Goal: Transaction & Acquisition: Purchase product/service

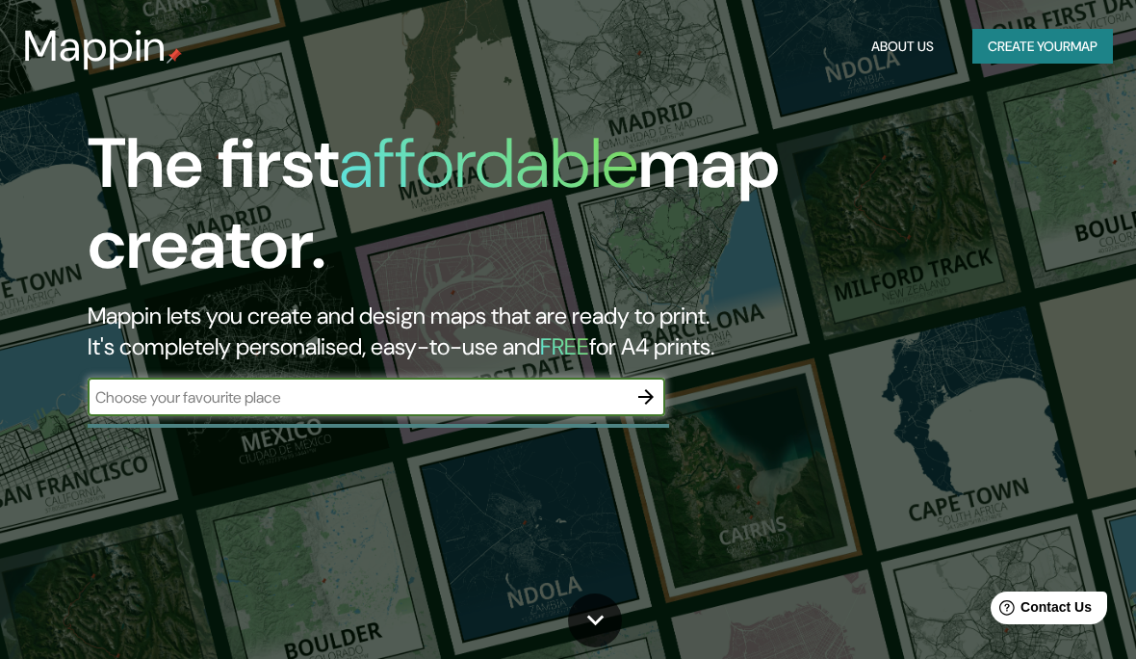
click at [1040, 53] on button "Create your map" at bounding box center [1043, 47] width 141 height 36
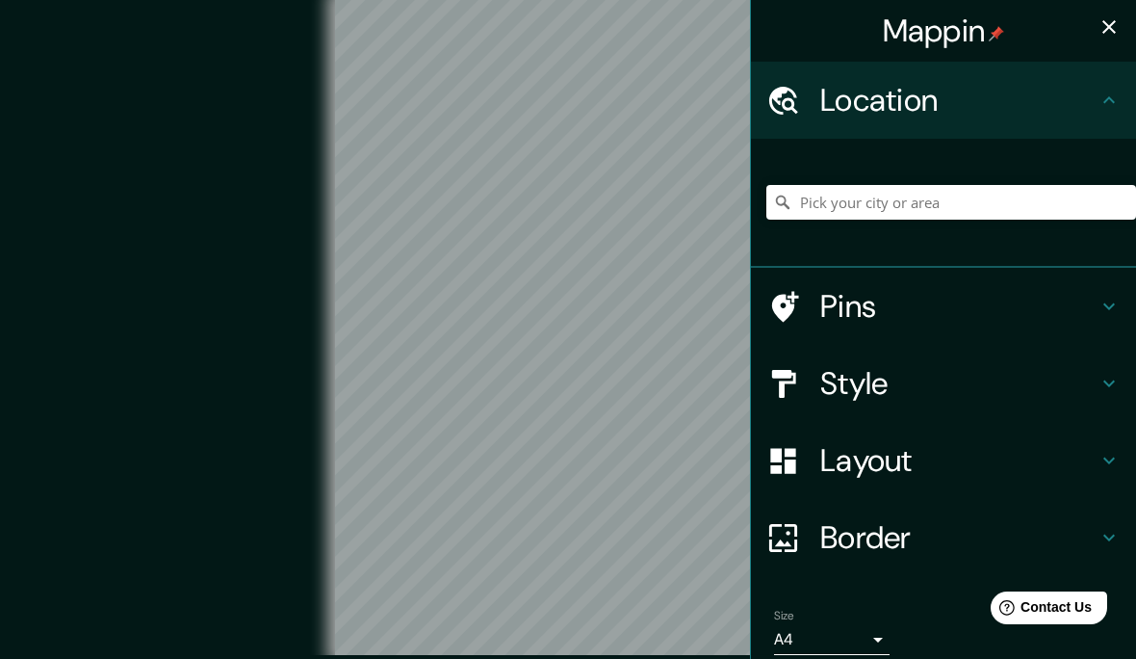
click at [958, 397] on h4 "Style" at bounding box center [959, 383] width 277 height 39
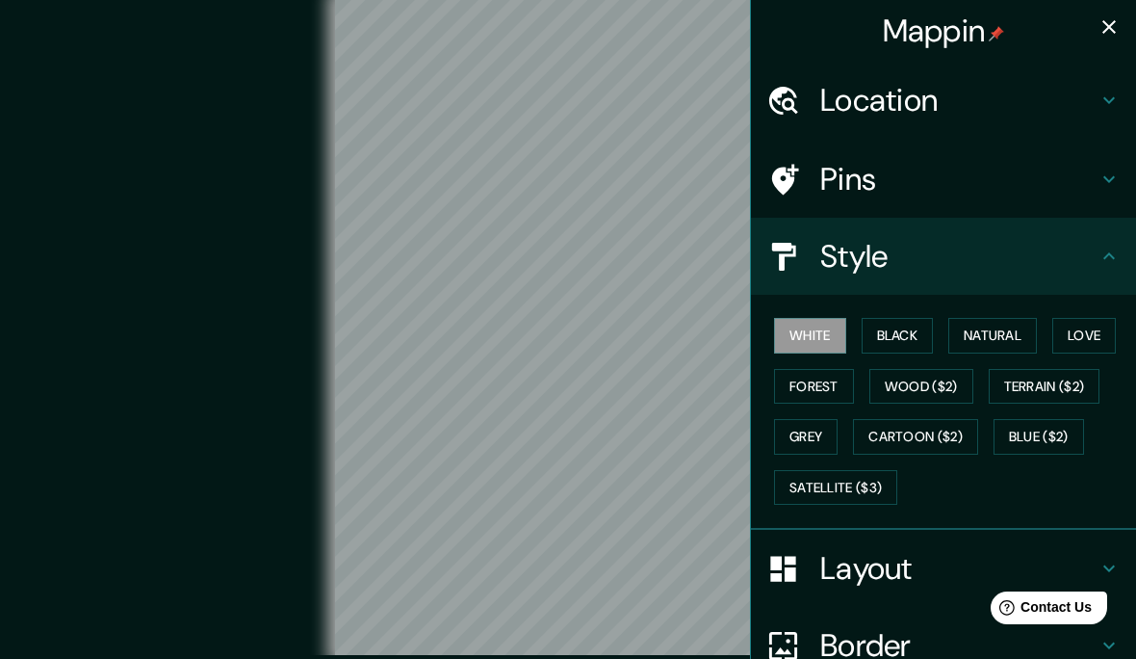
click at [990, 343] on button "Natural" at bounding box center [993, 336] width 89 height 36
click at [943, 577] on h4 "Layout" at bounding box center [959, 568] width 277 height 39
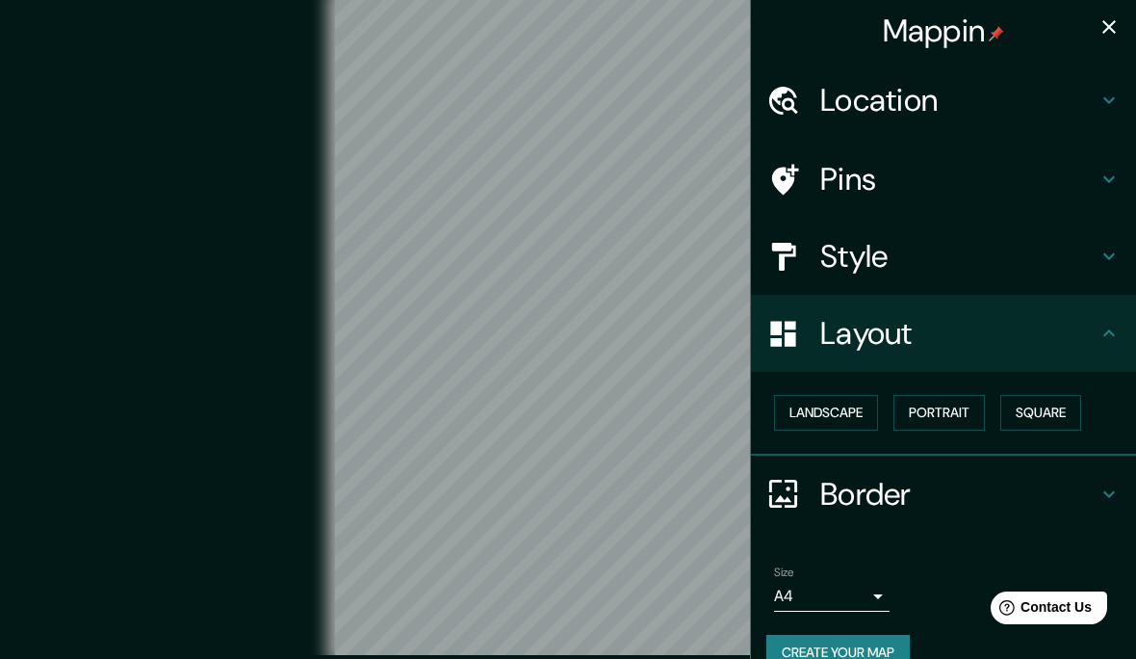
click at [1039, 414] on button "Square" at bounding box center [1041, 413] width 81 height 36
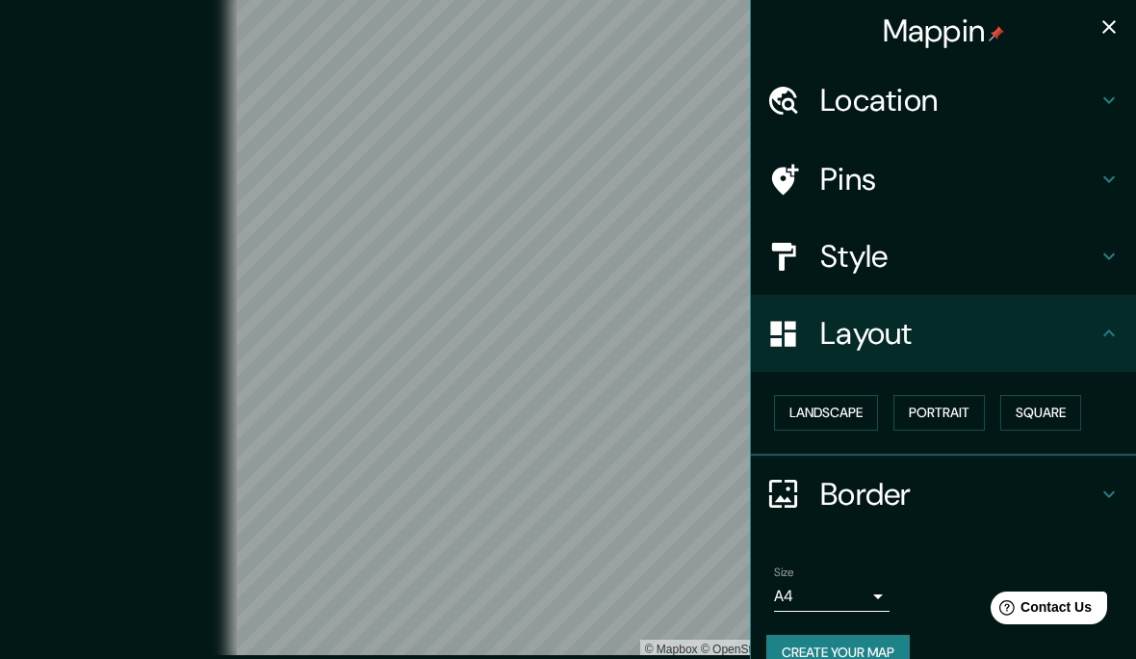
click at [1065, 264] on h4 "Style" at bounding box center [959, 256] width 277 height 39
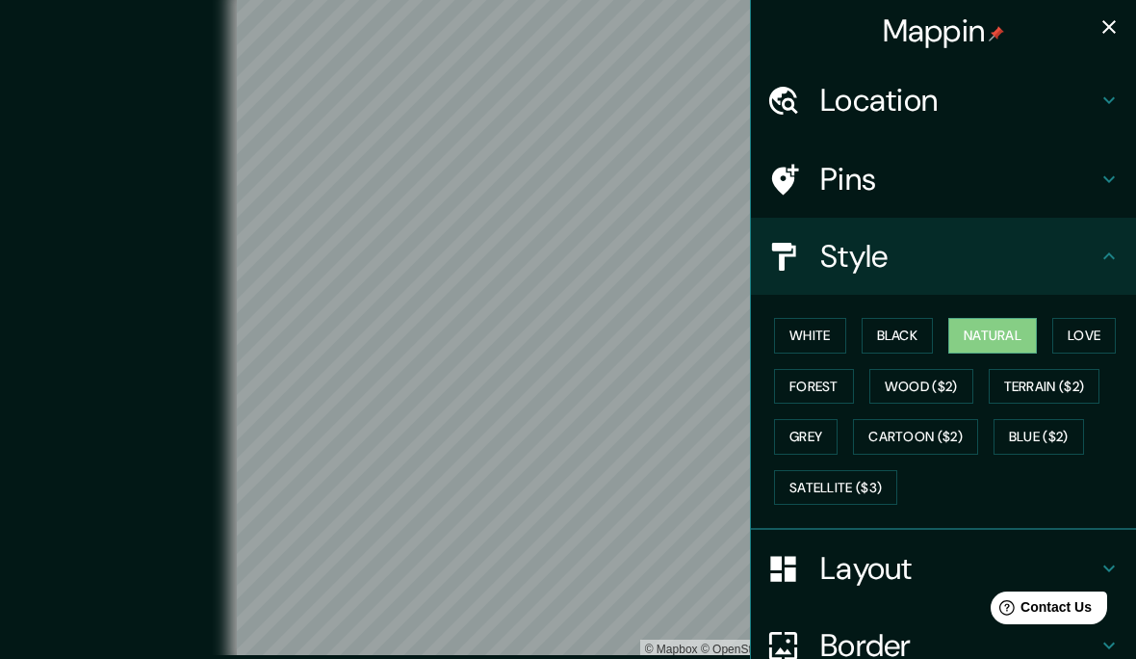
click at [829, 329] on button "White" at bounding box center [810, 336] width 72 height 36
click at [1016, 319] on button "Natural" at bounding box center [993, 336] width 89 height 36
click at [977, 556] on h4 "Layout" at bounding box center [959, 568] width 277 height 39
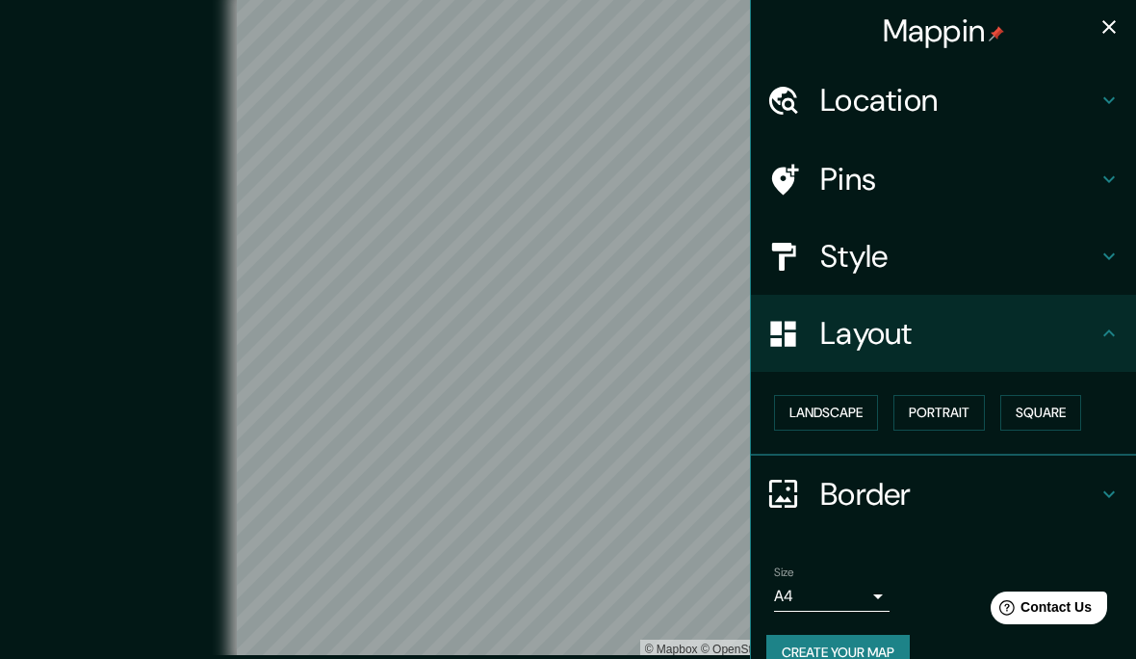
click at [1067, 404] on button "Square" at bounding box center [1041, 413] width 81 height 36
click at [944, 407] on button "Portrait" at bounding box center [939, 413] width 91 height 36
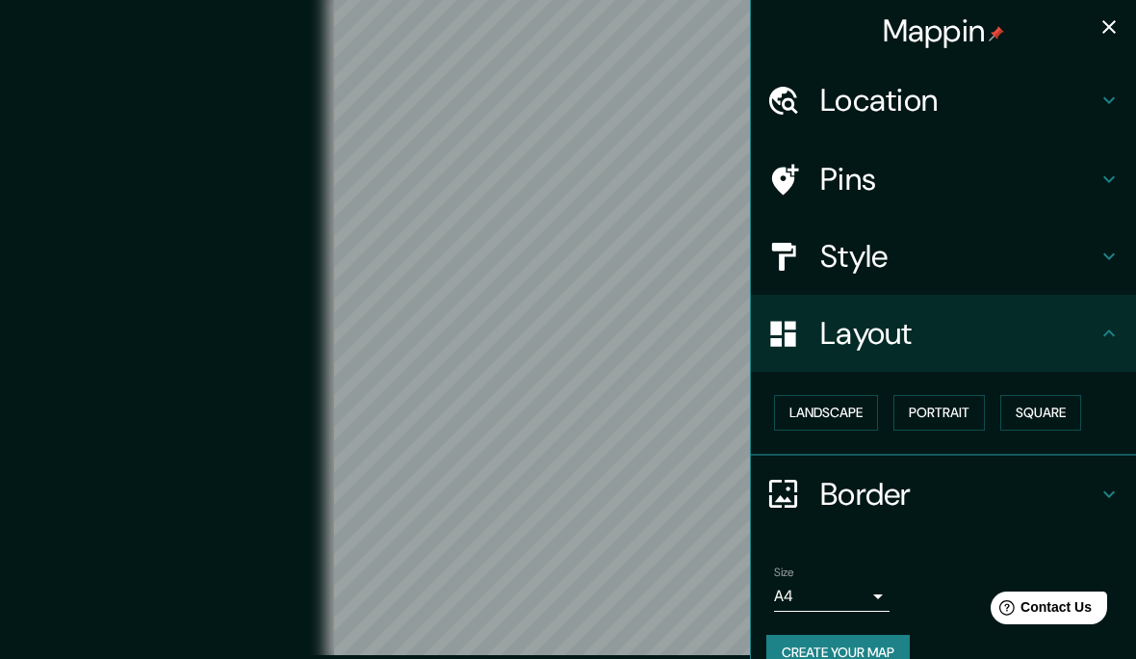
click at [828, 409] on button "Landscape" at bounding box center [826, 413] width 104 height 36
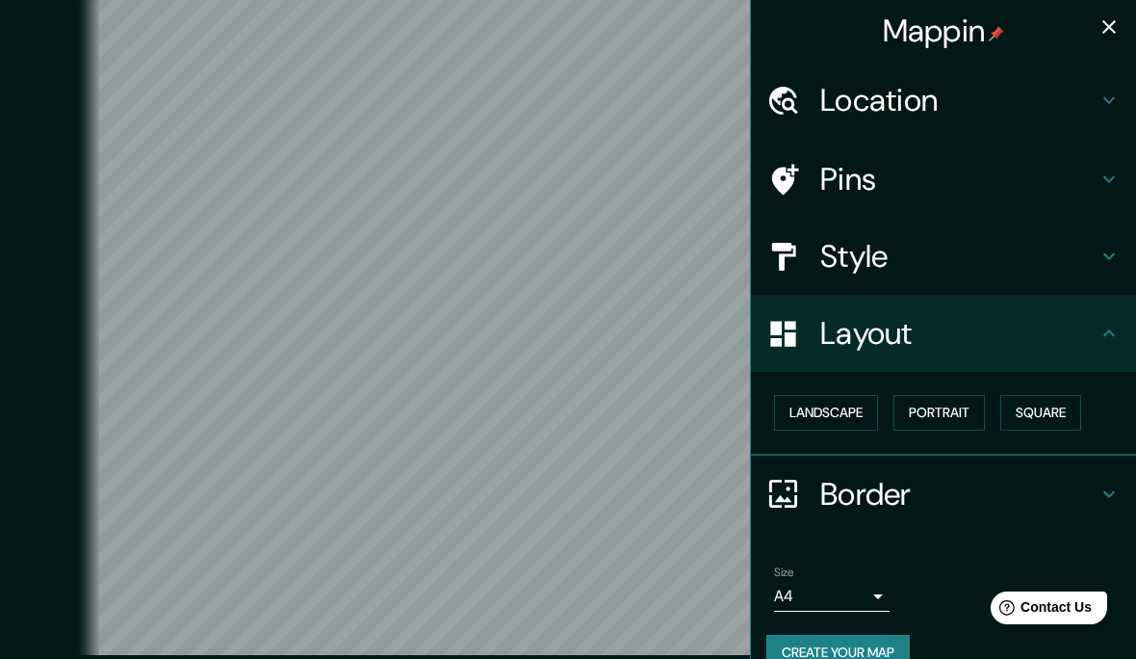
click at [1038, 410] on button "Square" at bounding box center [1041, 413] width 81 height 36
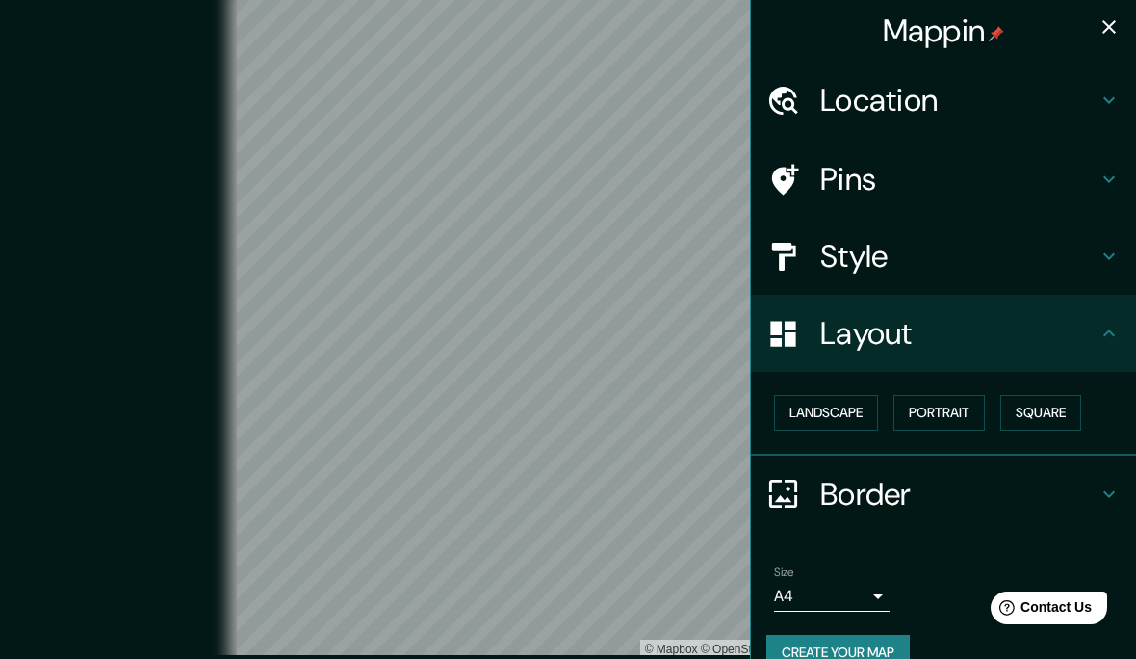
click at [847, 398] on button "Landscape" at bounding box center [826, 413] width 104 height 36
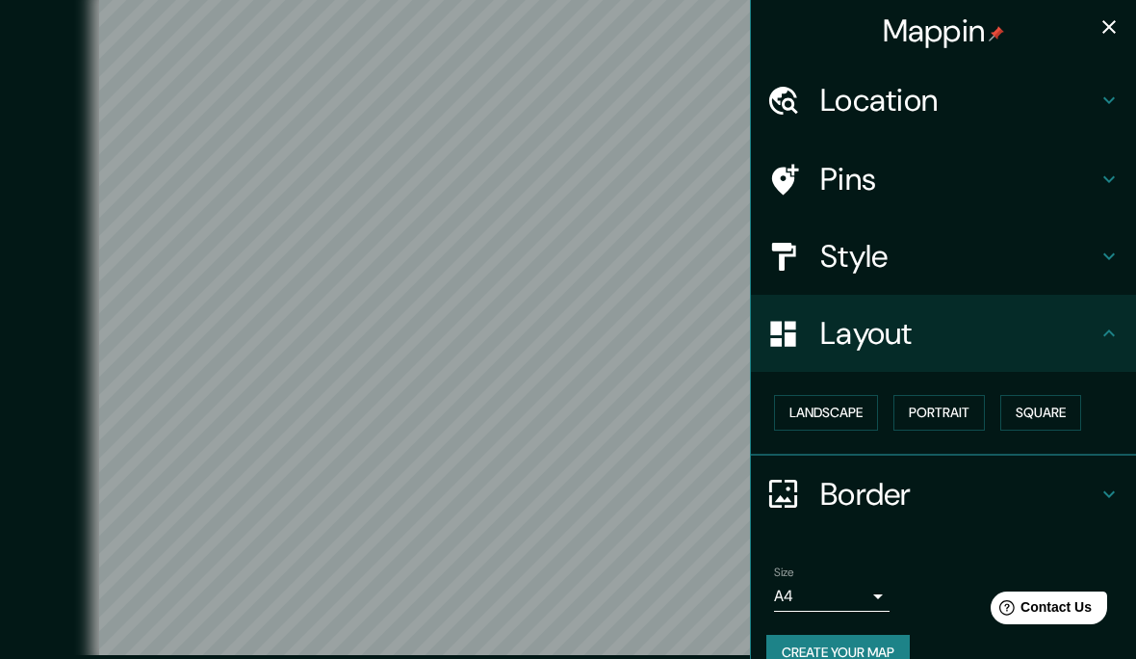
click at [1021, 261] on h4 "Style" at bounding box center [959, 256] width 277 height 39
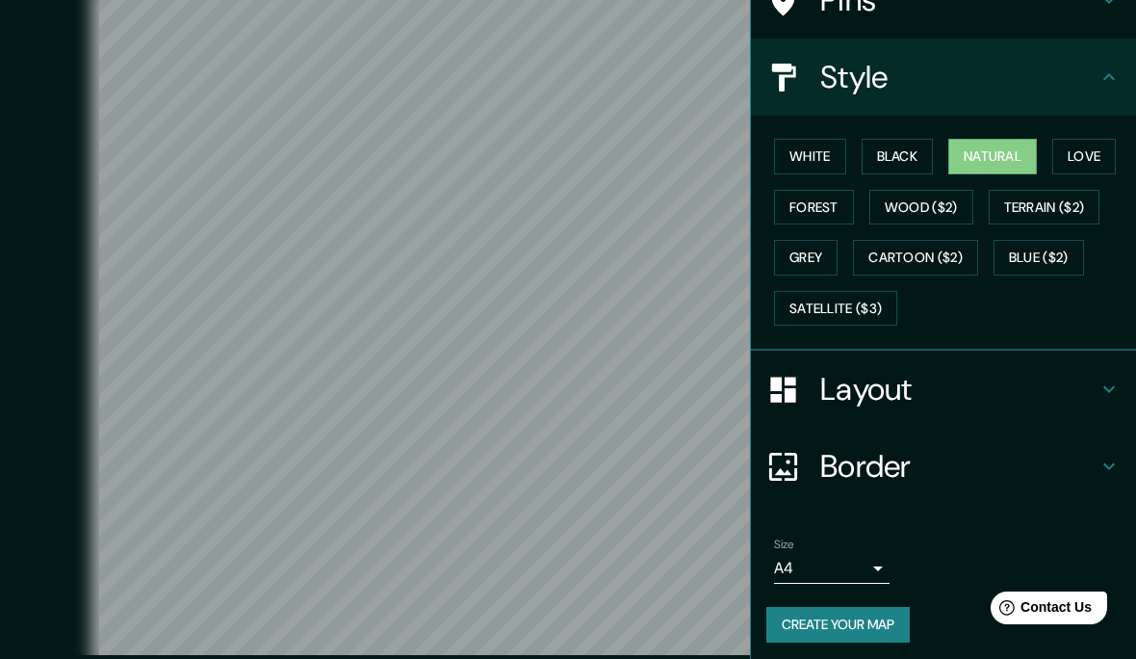
scroll to position [178, 0]
click at [856, 618] on button "Create your map" at bounding box center [838, 626] width 143 height 36
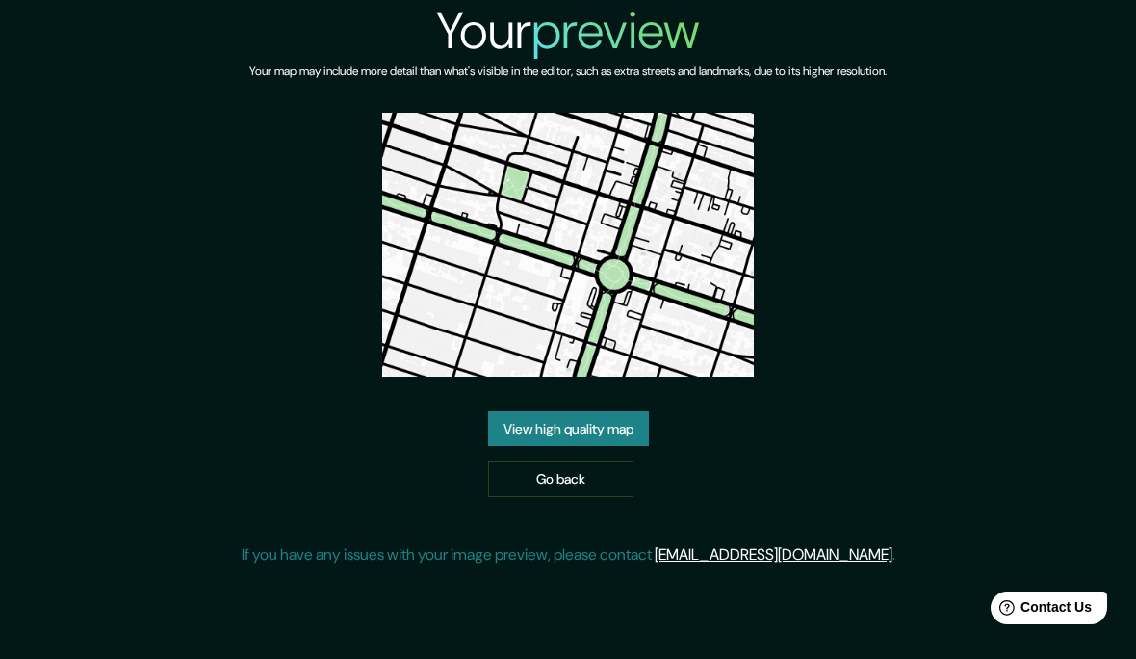
click at [633, 179] on img at bounding box center [568, 245] width 372 height 264
click at [631, 447] on link "View high quality map" at bounding box center [568, 429] width 161 height 36
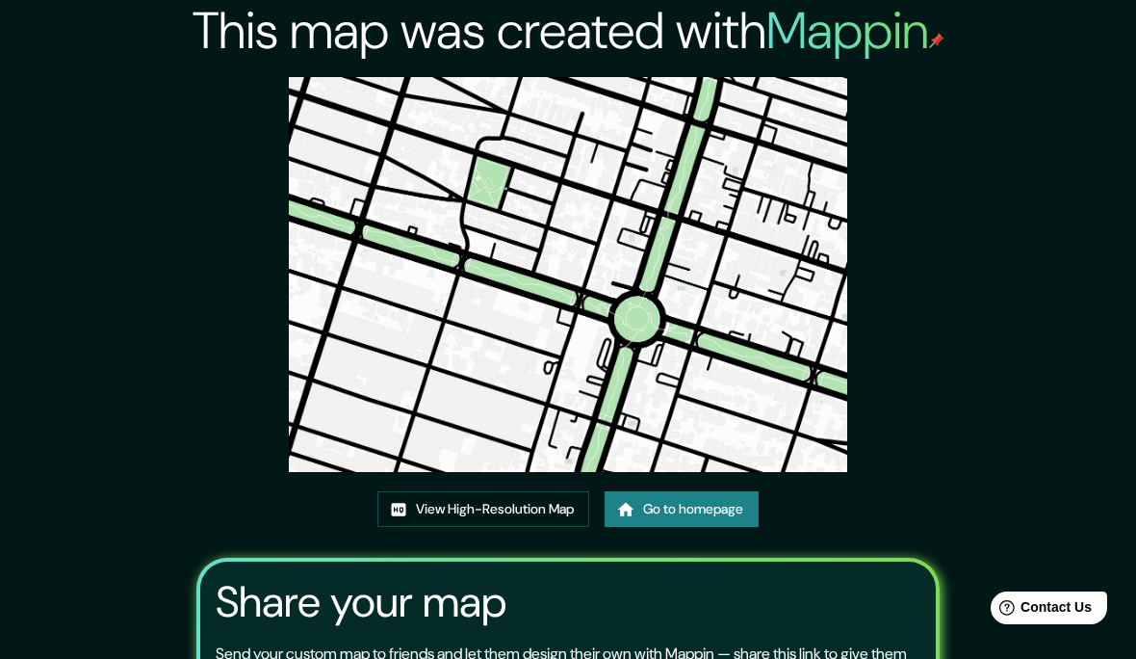
click at [558, 491] on link "View High-Resolution Map" at bounding box center [484, 509] width 212 height 36
click at [727, 527] on link "Go to homepage" at bounding box center [682, 509] width 154 height 36
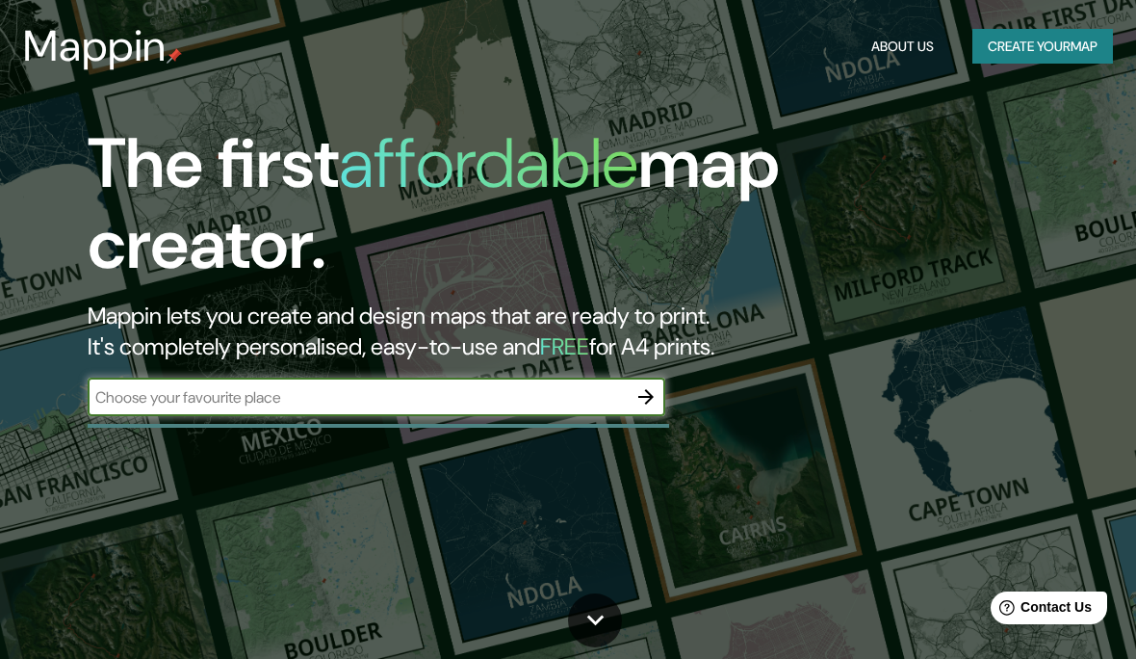
click at [1062, 52] on button "Create your map" at bounding box center [1043, 47] width 141 height 36
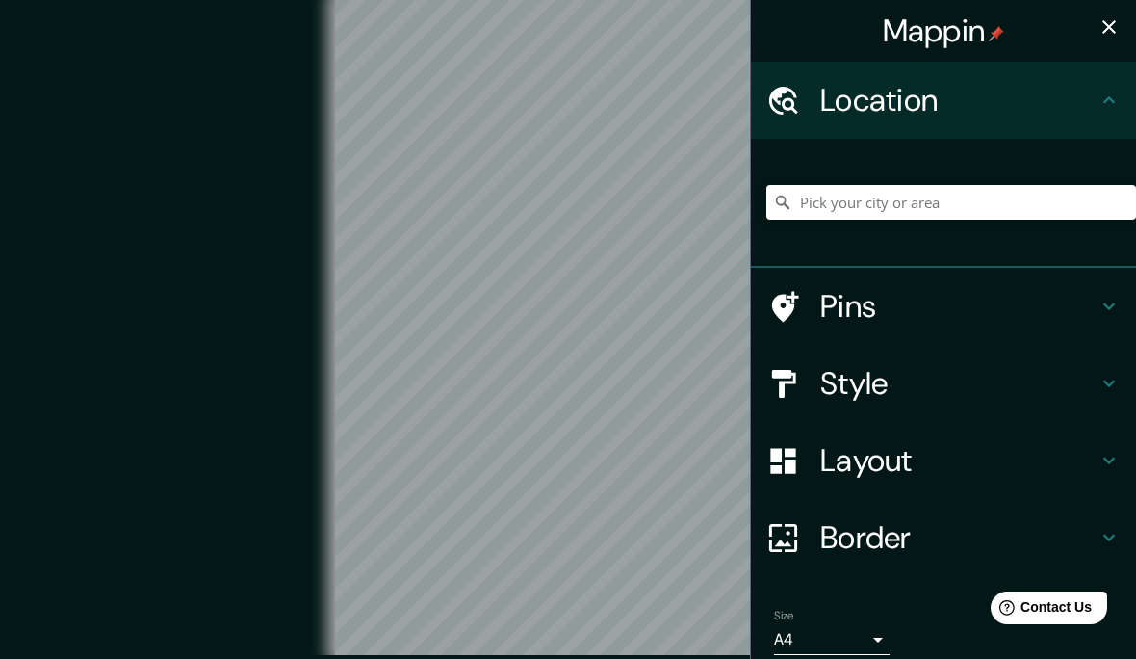
click at [962, 383] on h4 "Style" at bounding box center [959, 383] width 277 height 39
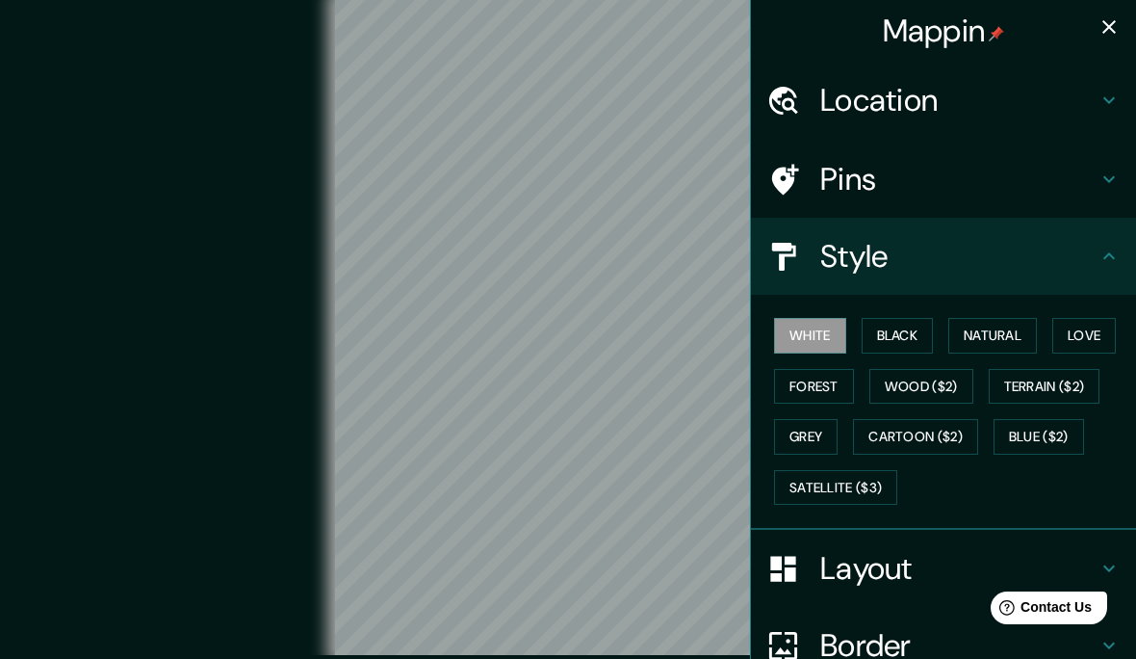
click at [1002, 328] on button "Natural" at bounding box center [993, 336] width 89 height 36
click at [944, 554] on h4 "Layout" at bounding box center [959, 568] width 277 height 39
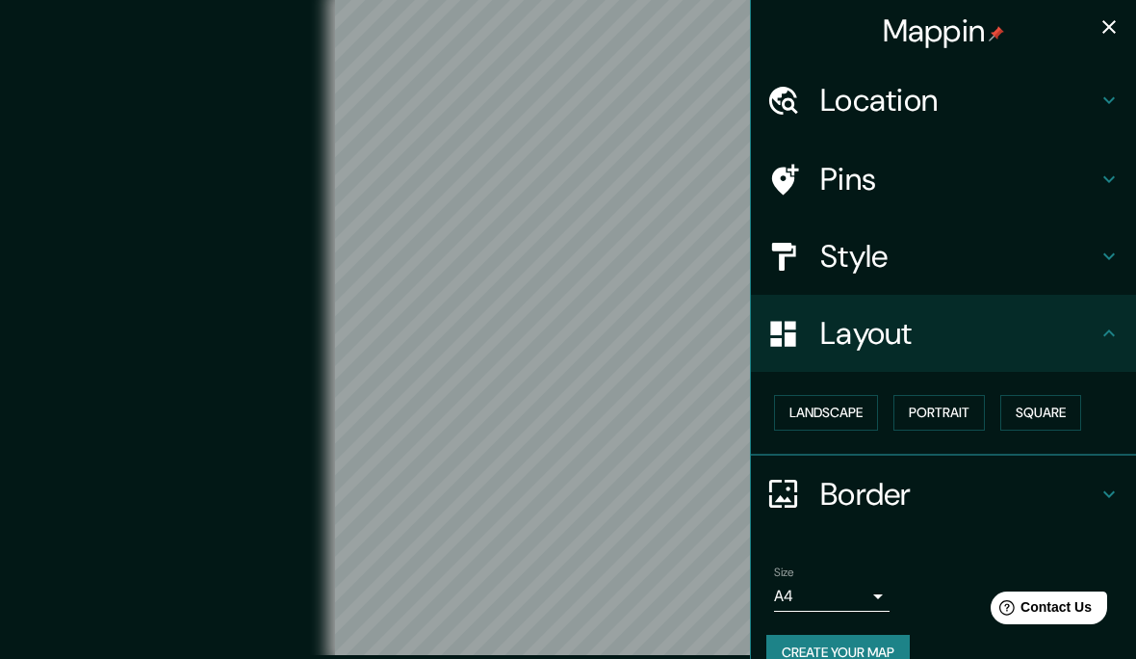
click at [1070, 406] on button "Square" at bounding box center [1041, 413] width 81 height 36
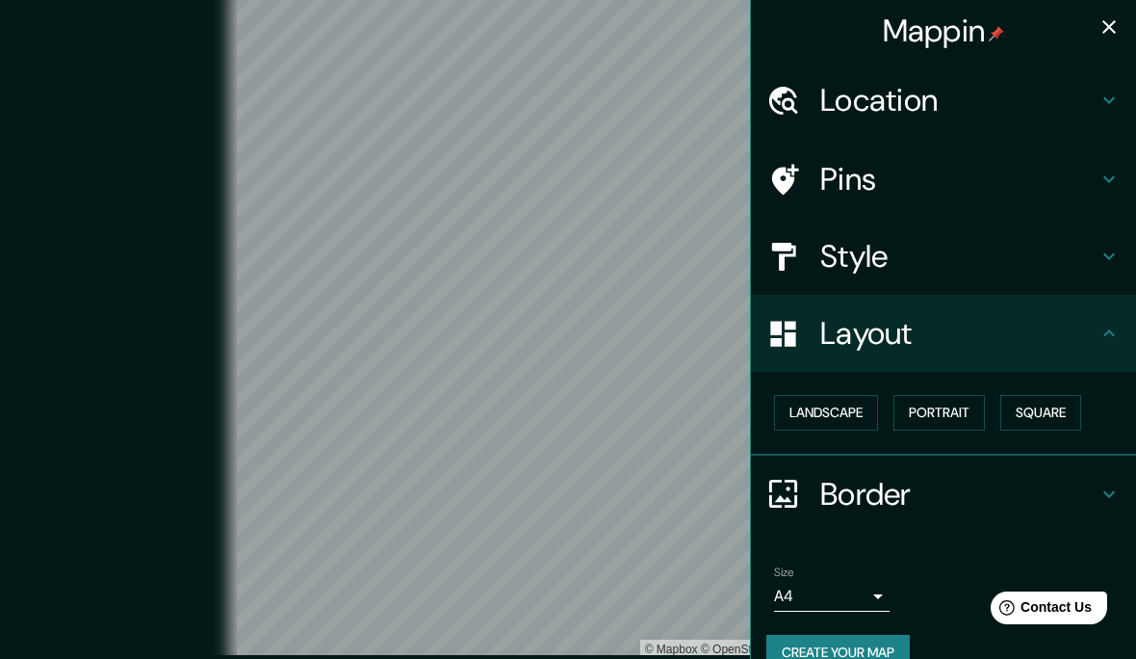
click at [1065, 243] on h4 "Style" at bounding box center [959, 256] width 277 height 39
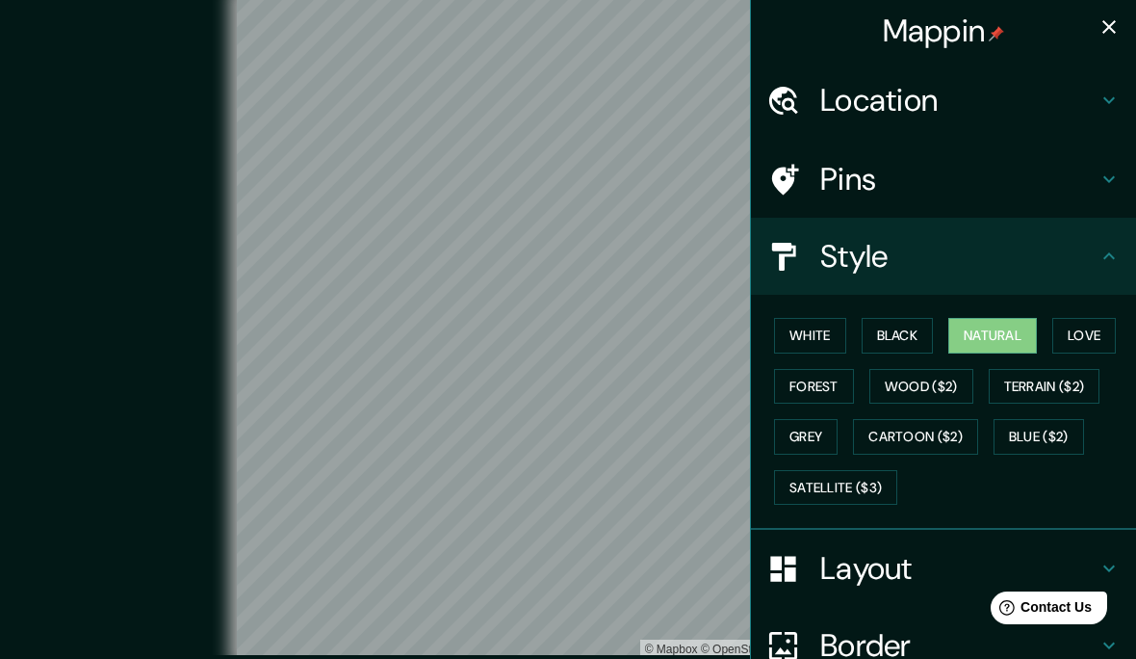
click at [810, 319] on button "White" at bounding box center [810, 336] width 72 height 36
click at [904, 328] on button "Black" at bounding box center [898, 336] width 72 height 36
click at [806, 331] on button "White" at bounding box center [810, 336] width 72 height 36
click at [886, 343] on button "Black" at bounding box center [898, 336] width 72 height 36
click at [996, 337] on button "Natural" at bounding box center [993, 336] width 89 height 36
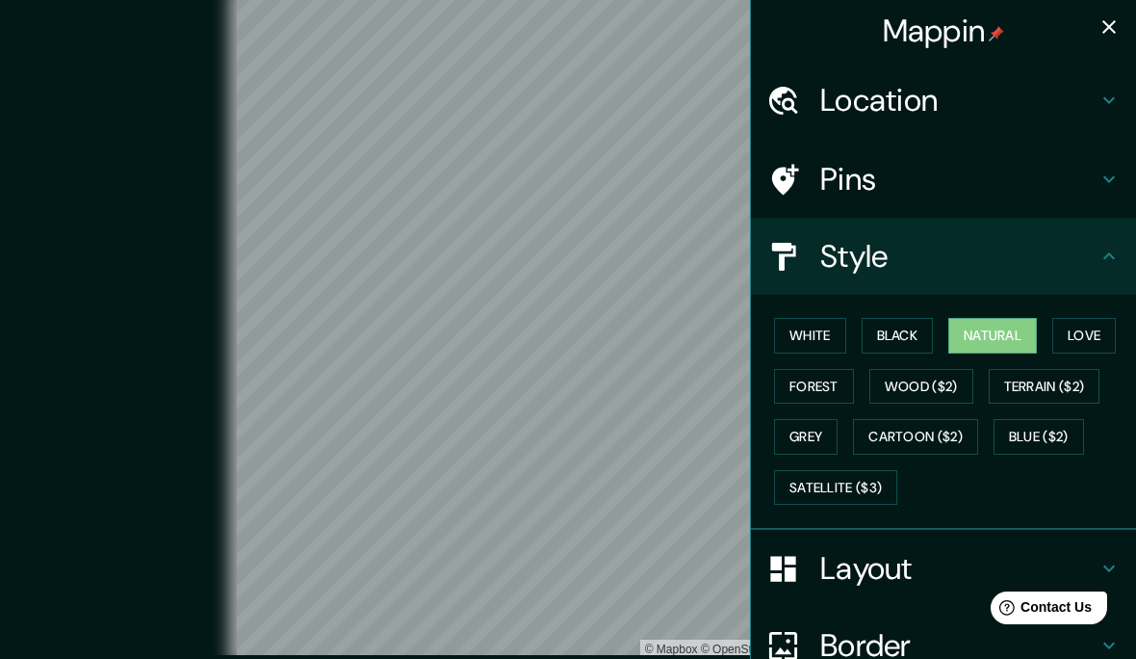
click at [1083, 330] on button "Love" at bounding box center [1085, 336] width 64 height 36
click at [990, 334] on button "Natural" at bounding box center [993, 336] width 89 height 36
click at [821, 385] on button "Forest" at bounding box center [814, 387] width 80 height 36
click at [918, 385] on button "Wood ($2)" at bounding box center [922, 387] width 104 height 36
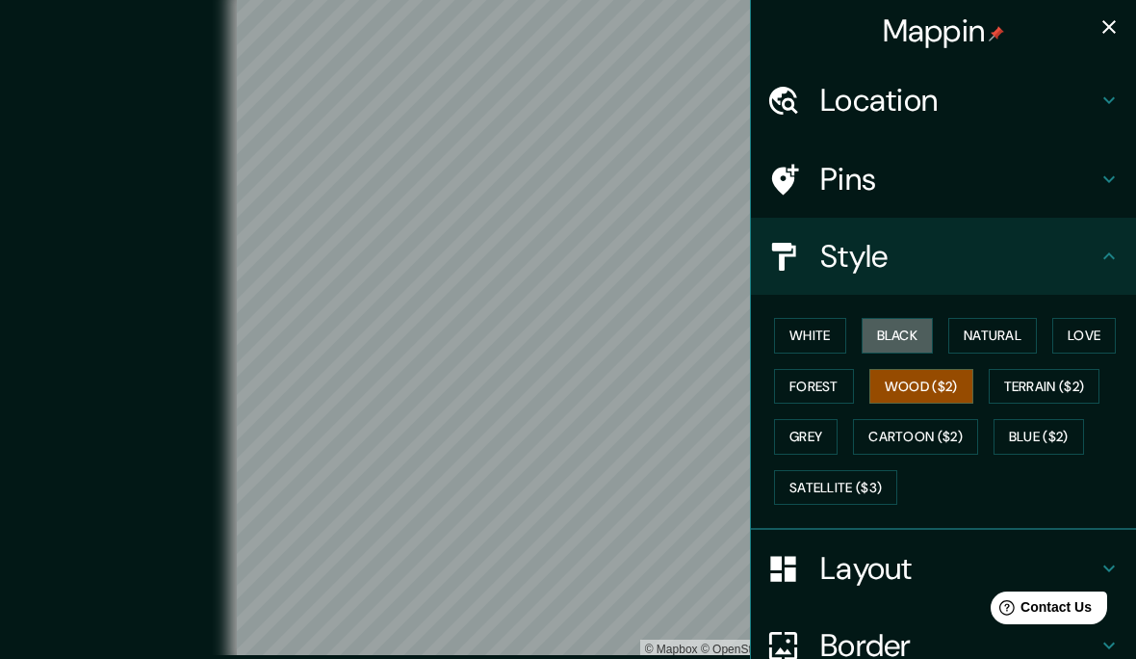
click at [912, 341] on button "Black" at bounding box center [898, 336] width 72 height 36
click at [975, 334] on button "Natural" at bounding box center [993, 336] width 89 height 36
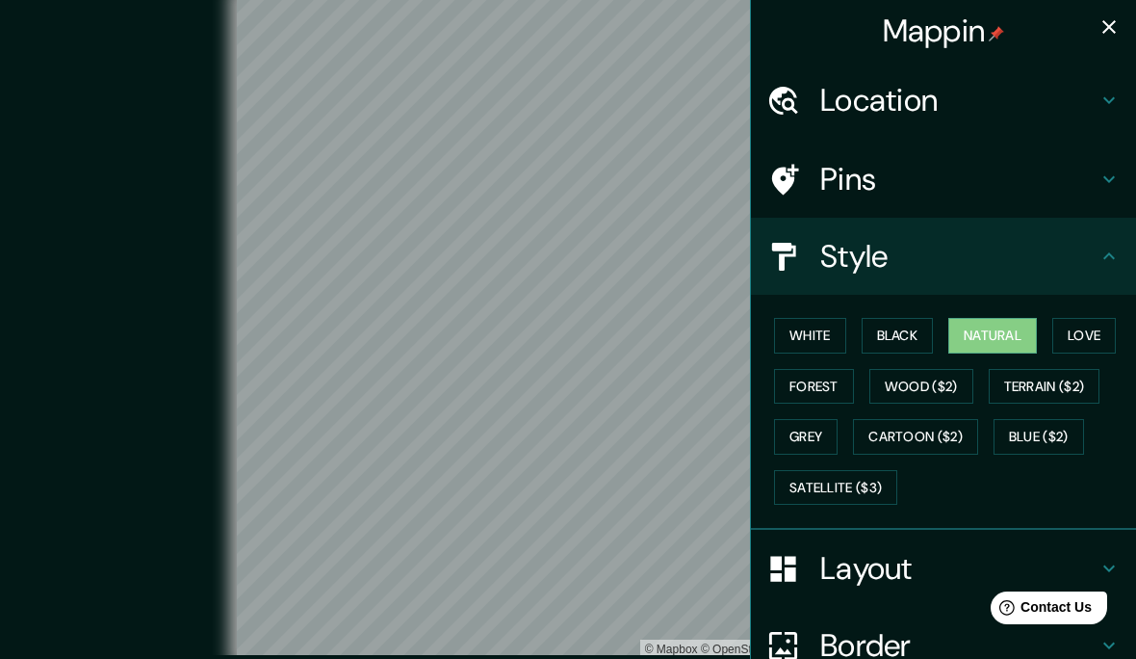
click at [913, 380] on button "Wood ($2)" at bounding box center [922, 387] width 104 height 36
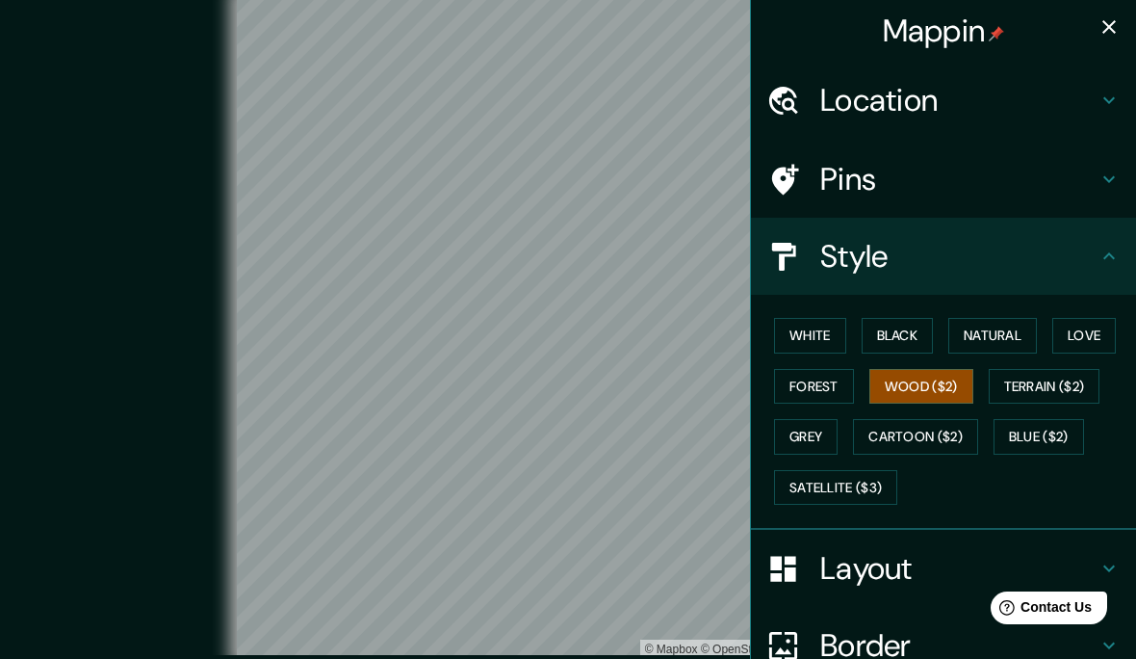
click at [917, 334] on button "Black" at bounding box center [898, 336] width 72 height 36
click at [818, 339] on button "White" at bounding box center [810, 336] width 72 height 36
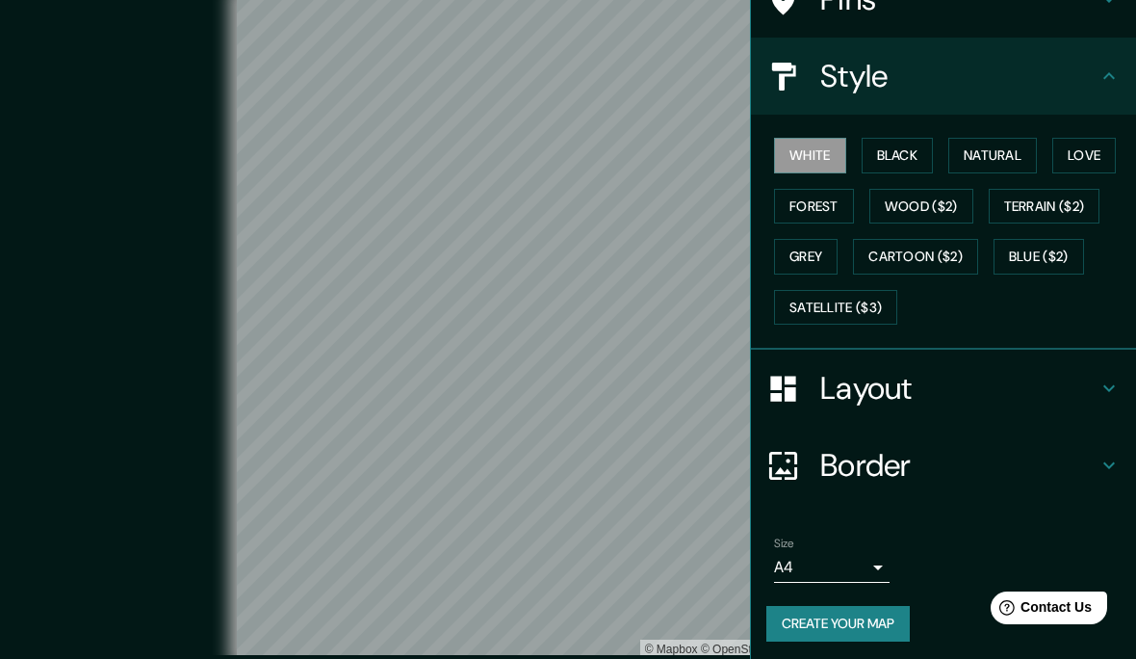
scroll to position [178, 0]
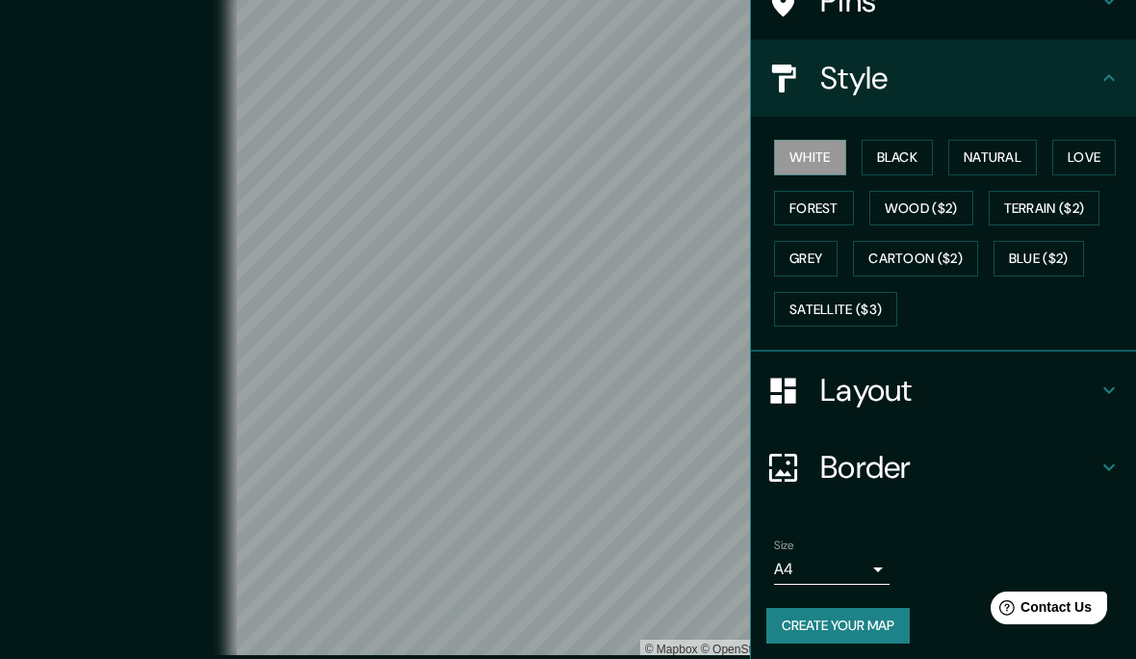
click at [866, 614] on button "Create your map" at bounding box center [838, 626] width 143 height 36
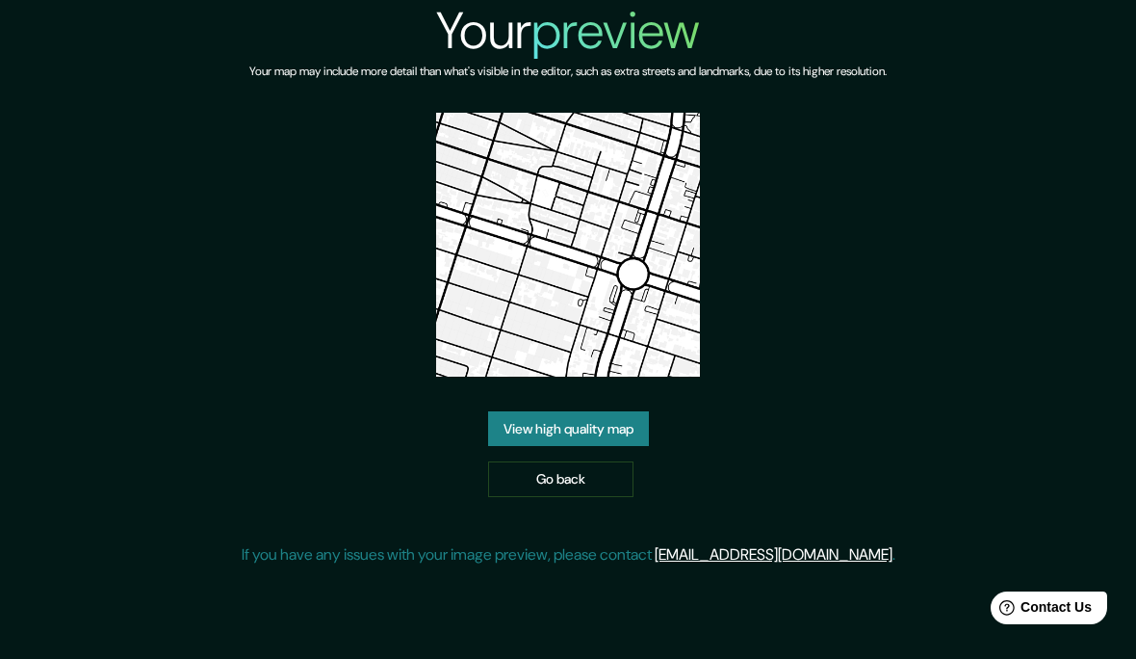
click at [606, 497] on link "Go back" at bounding box center [560, 479] width 145 height 36
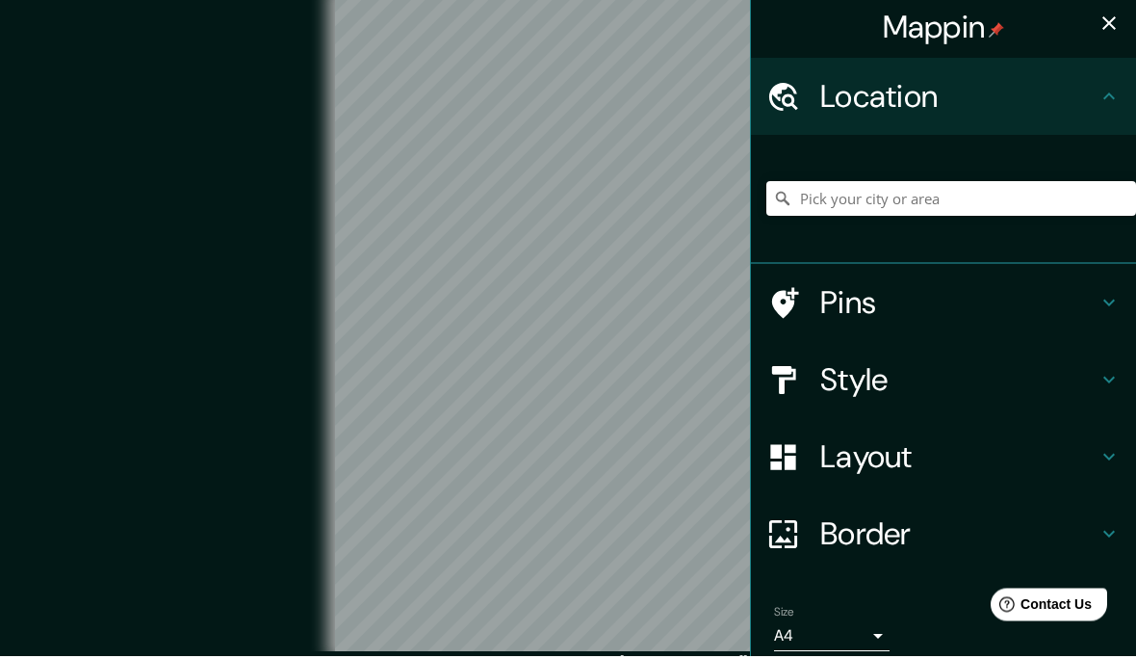
click at [1122, 25] on button "button" at bounding box center [1109, 27] width 39 height 39
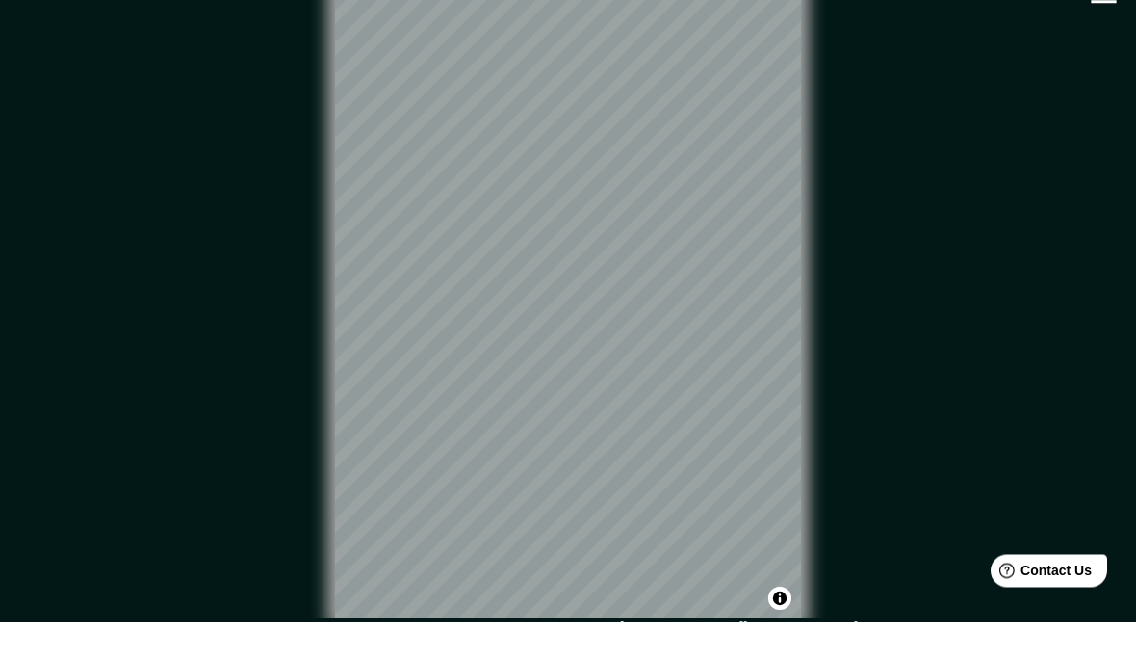
click at [1107, 13] on button "button" at bounding box center [1104, 32] width 49 height 49
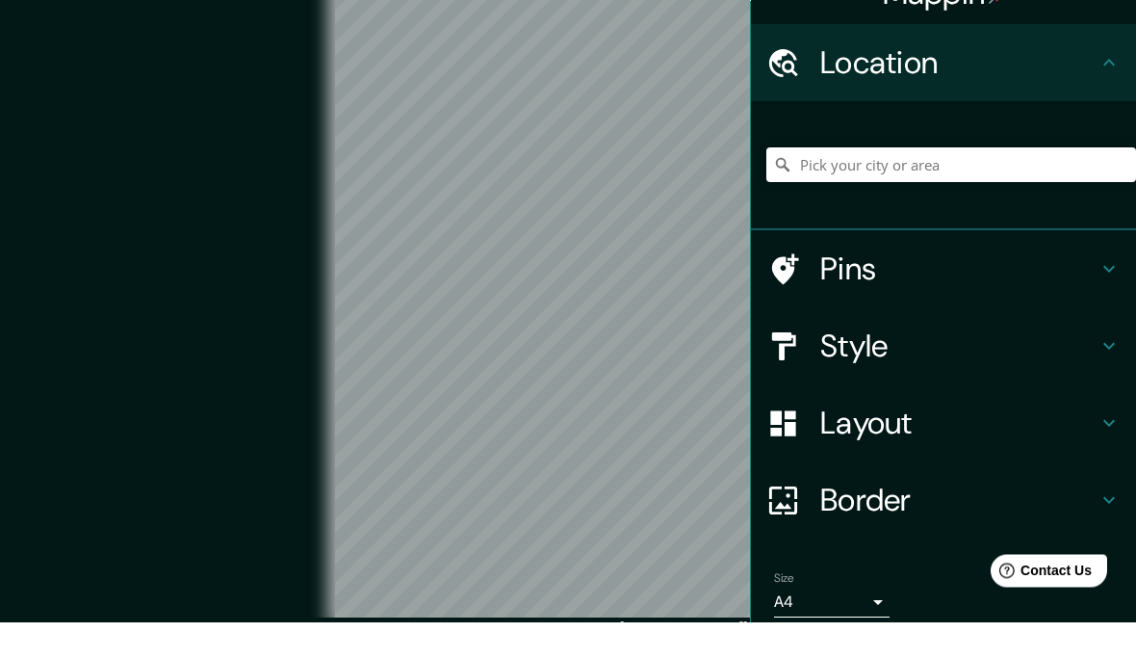
click at [987, 441] on h4 "Layout" at bounding box center [959, 460] width 277 height 39
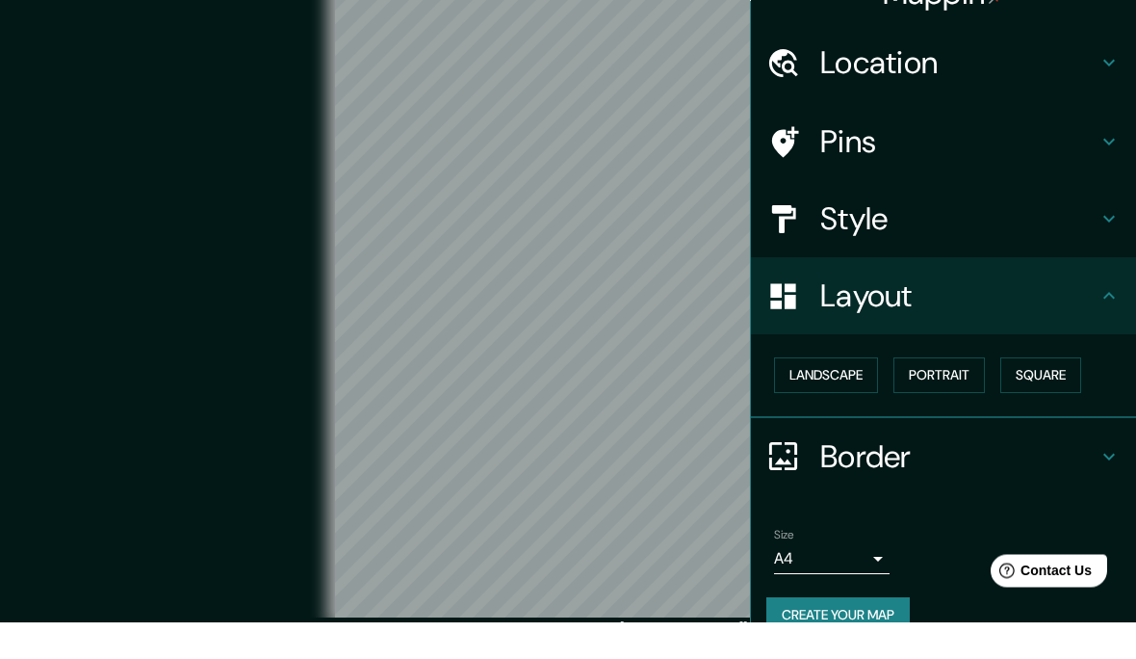
click at [1053, 395] on button "Square" at bounding box center [1041, 413] width 81 height 36
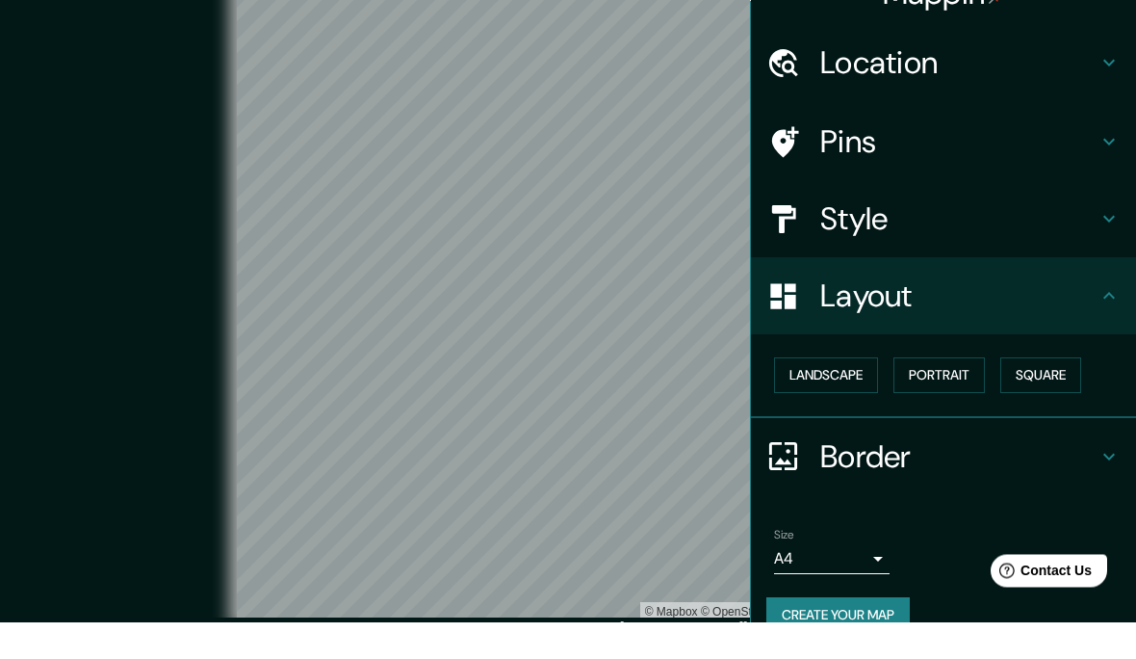
click at [176, 236] on div "© Mapbox © OpenStreetMap Improve this map" at bounding box center [568, 327] width 1023 height 593
click at [995, 160] on h4 "Pins" at bounding box center [959, 179] width 277 height 39
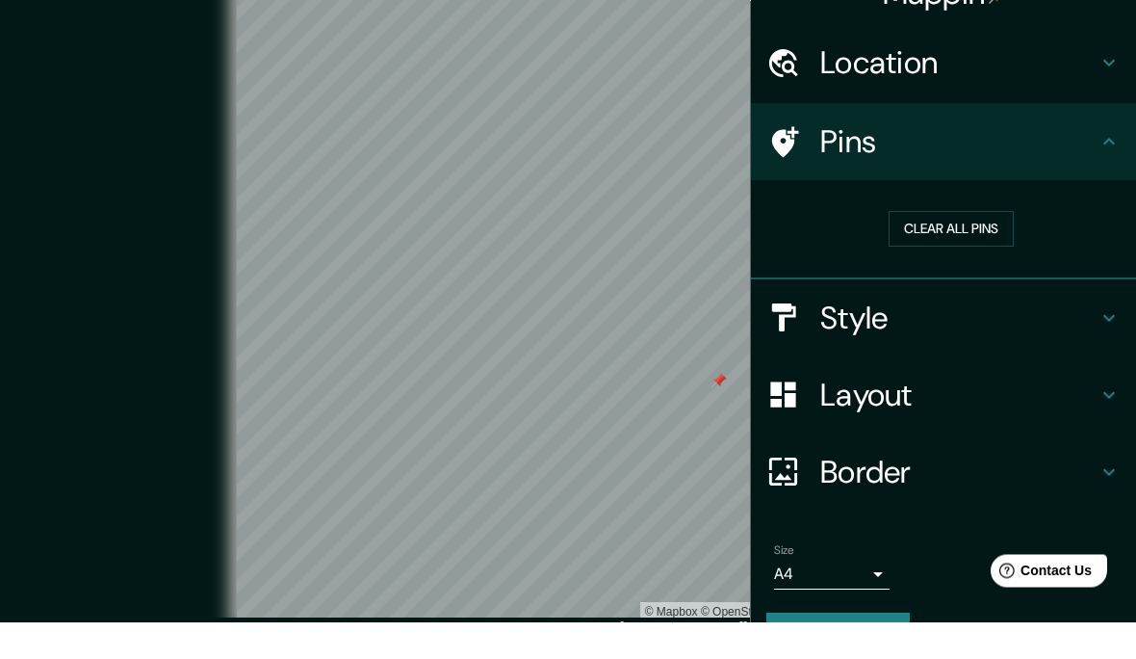
click at [985, 248] on button "Clear all pins" at bounding box center [951, 266] width 125 height 36
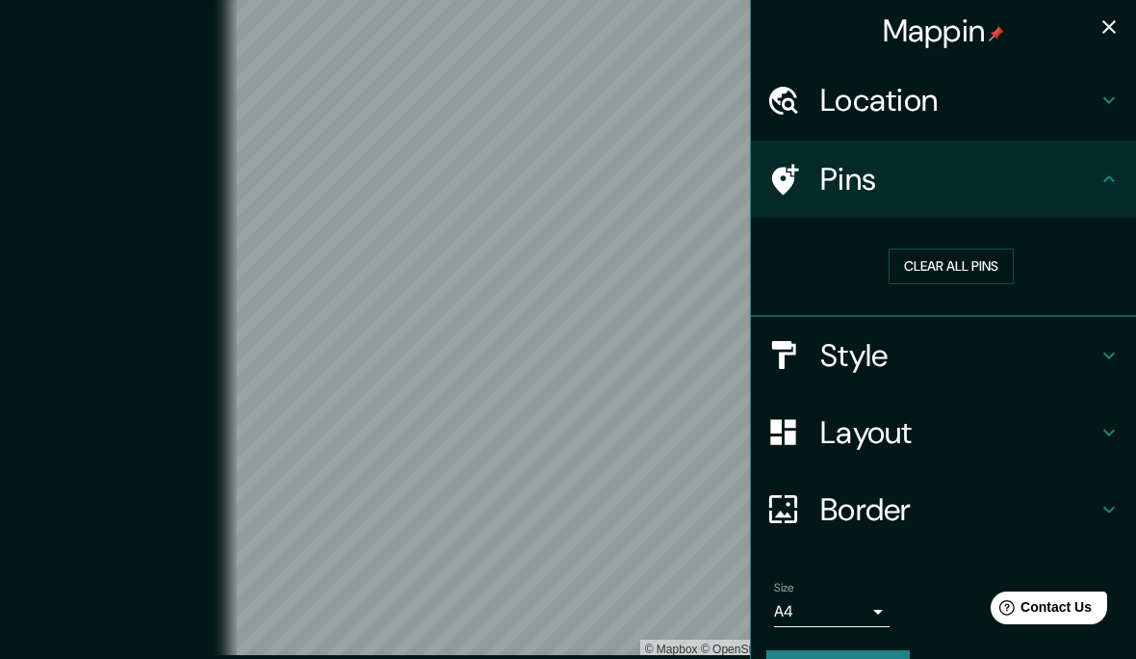
click at [1110, 39] on button "button" at bounding box center [1109, 27] width 39 height 39
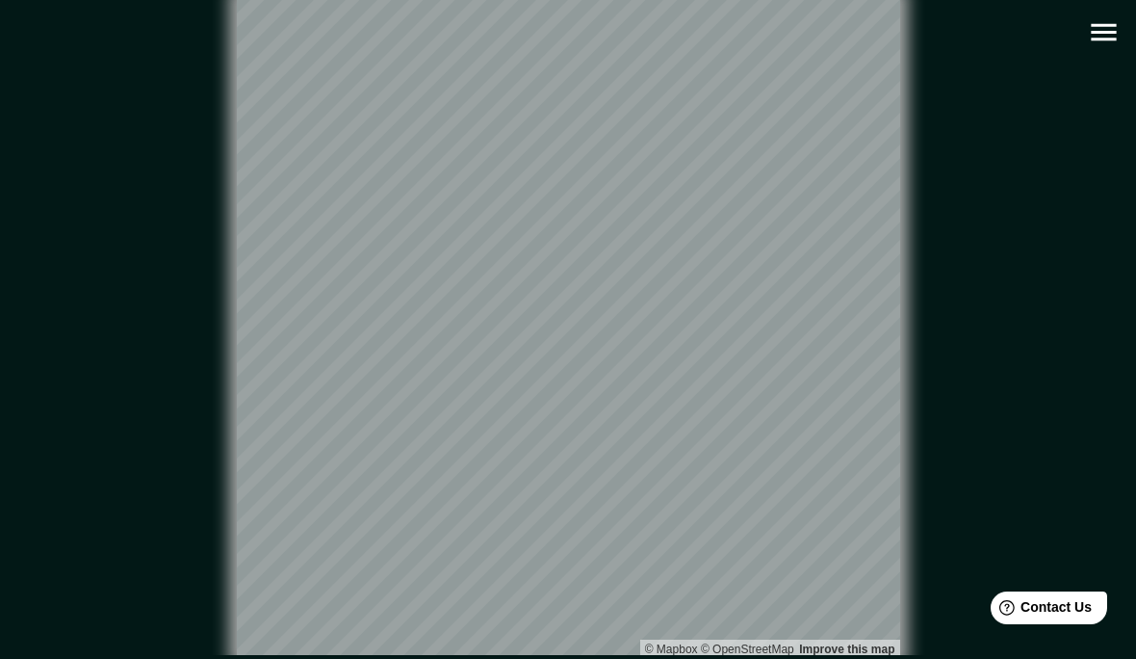
click at [1106, 31] on icon "button" at bounding box center [1104, 32] width 34 height 34
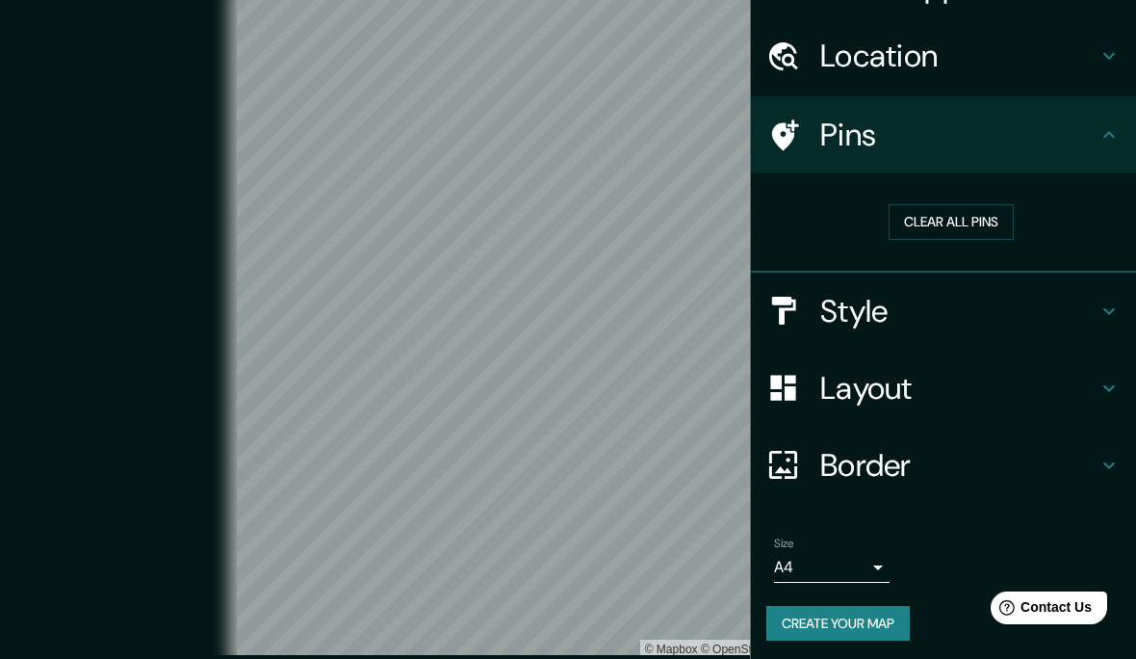
scroll to position [43, 0]
click at [856, 607] on button "Create your map" at bounding box center [838, 625] width 143 height 36
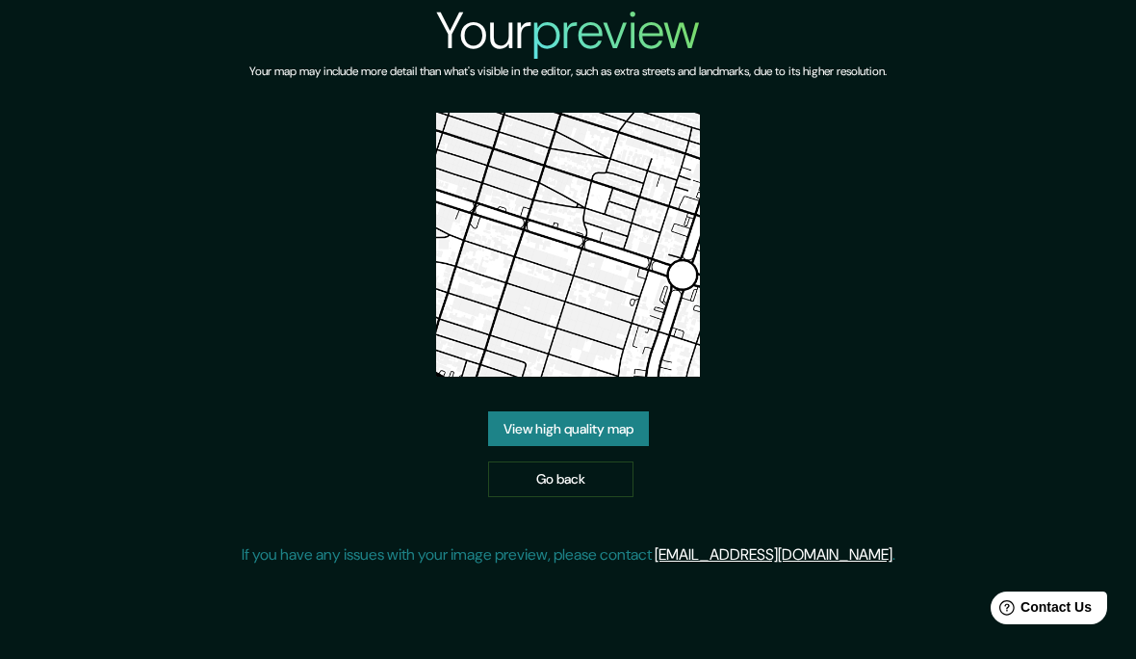
click at [577, 447] on link "View high quality map" at bounding box center [568, 429] width 161 height 36
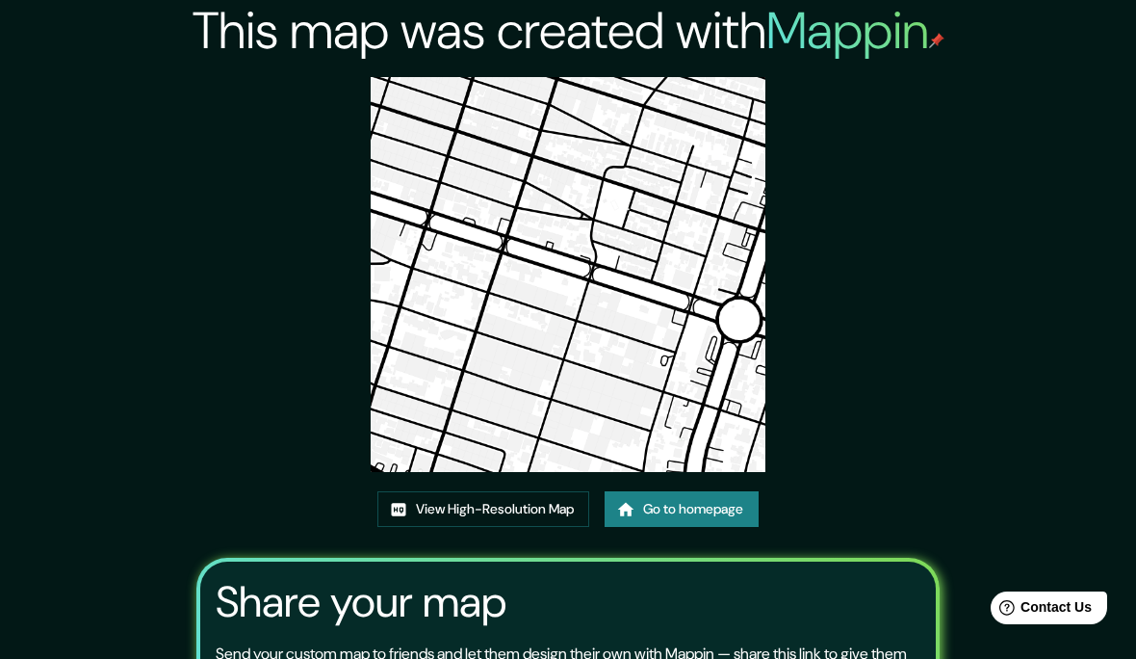
click at [514, 527] on link "View High-Resolution Map" at bounding box center [484, 509] width 212 height 36
